Goal: Use online tool/utility

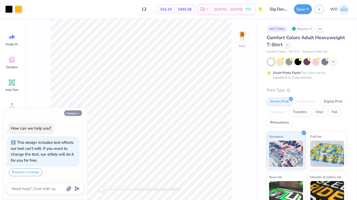
click at [73, 112] on button "Collapse" at bounding box center [73, 114] width 18 height 6
type textarea "x"
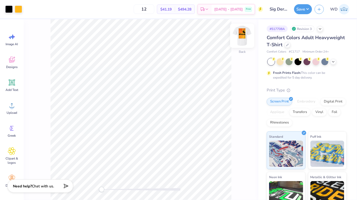
click at [247, 38] on img at bounding box center [242, 35] width 21 height 21
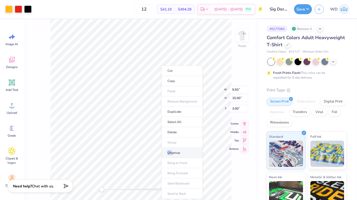
click at [171, 150] on li "Ungroup" at bounding box center [181, 153] width 41 height 10
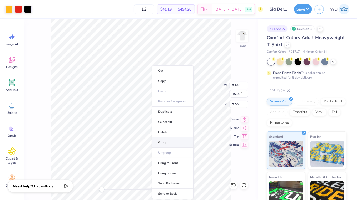
click at [167, 144] on li "Group" at bounding box center [172, 143] width 41 height 10
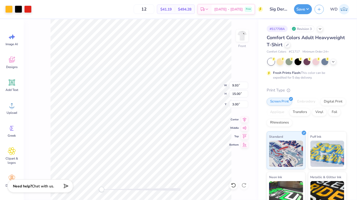
type input "5.37"
type input "6.65"
type input "10.04"
click at [243, 127] on icon at bounding box center [244, 127] width 7 height 6
click at [244, 118] on icon at bounding box center [244, 119] width 7 height 6
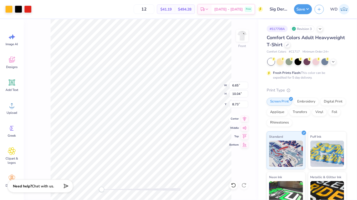
type input "3.00"
type input "9.05"
type input "13.67"
click at [244, 120] on icon at bounding box center [244, 119] width 7 height 6
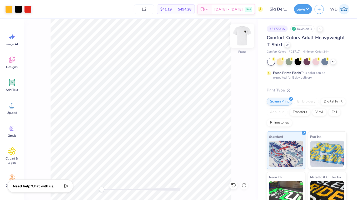
click at [240, 39] on img at bounding box center [242, 35] width 21 height 21
